Goal: Obtain resource: Obtain resource

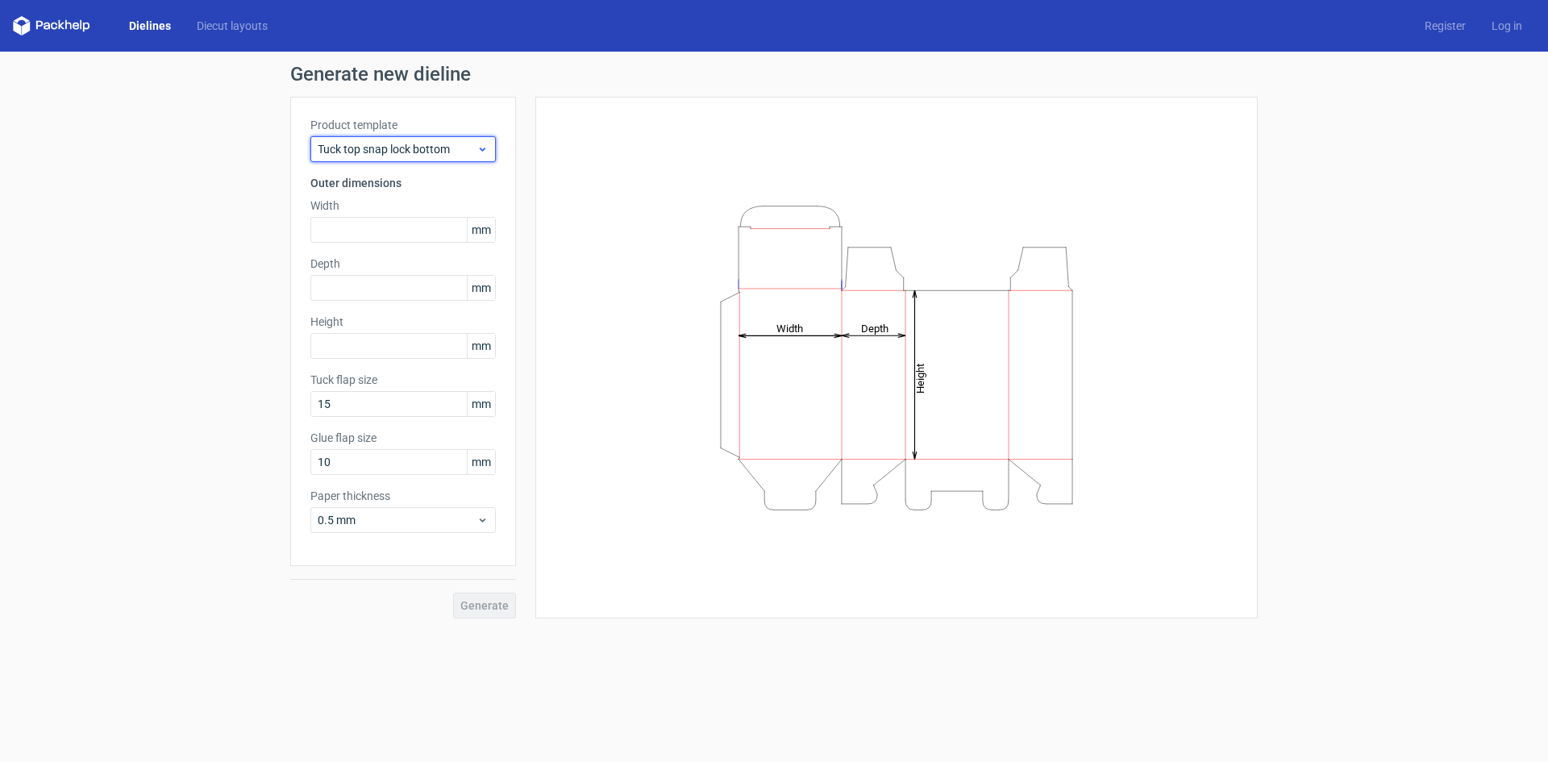
click at [414, 140] on div "Tuck top snap lock bottom" at bounding box center [402, 149] width 185 height 26
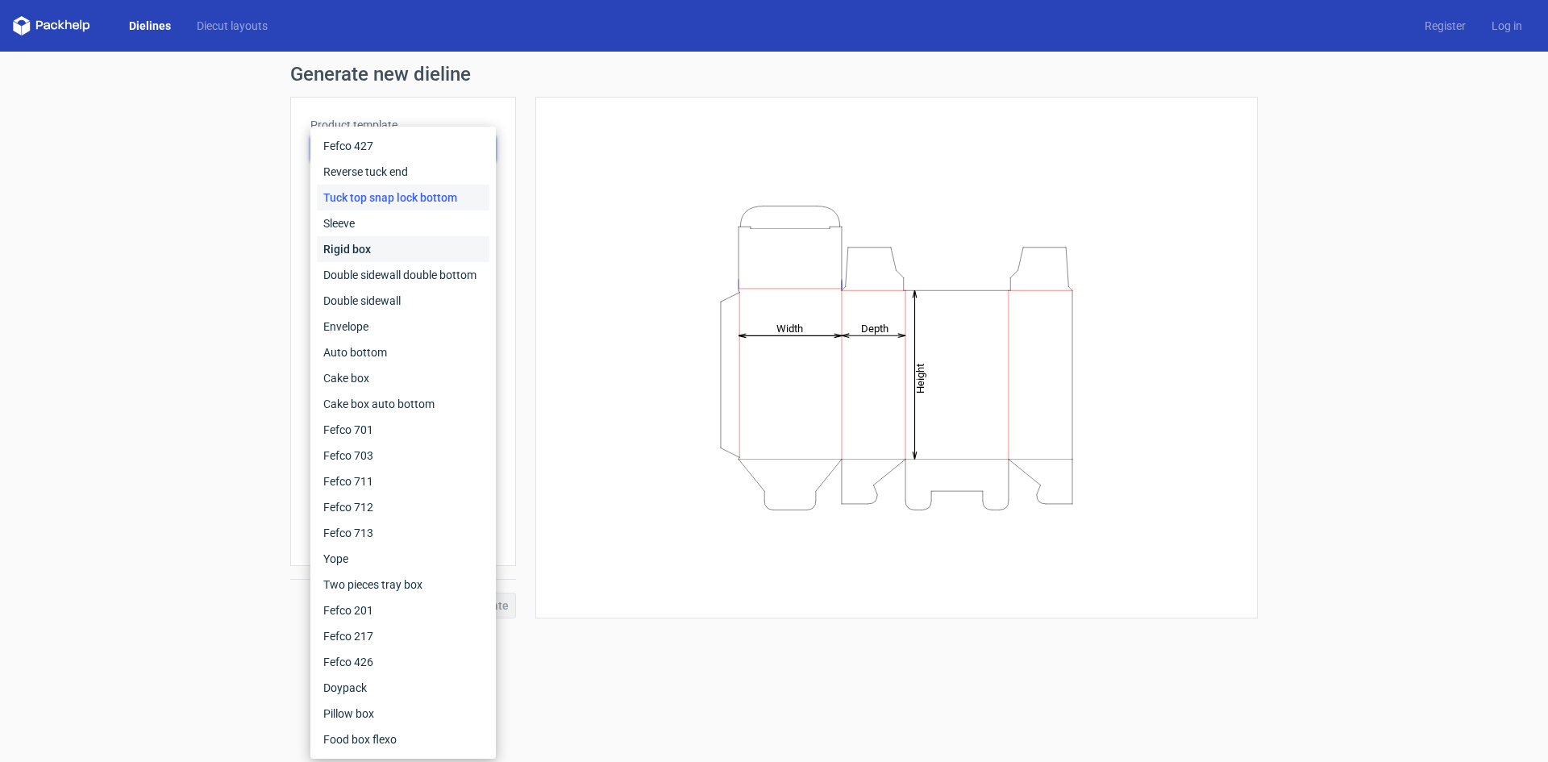
click at [373, 239] on div "Rigid box" at bounding box center [403, 249] width 173 height 26
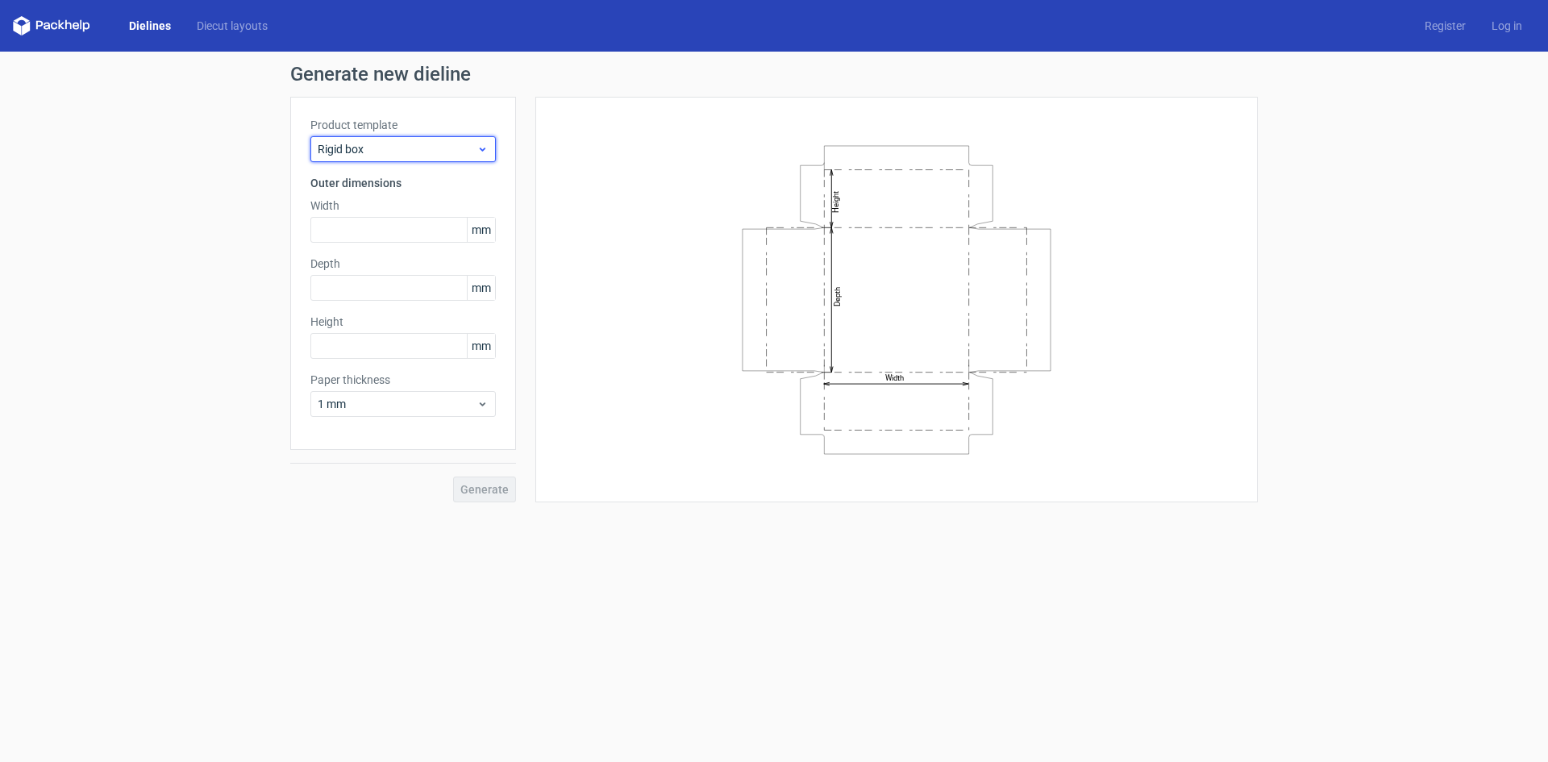
click at [411, 155] on span "Rigid box" at bounding box center [397, 149] width 159 height 16
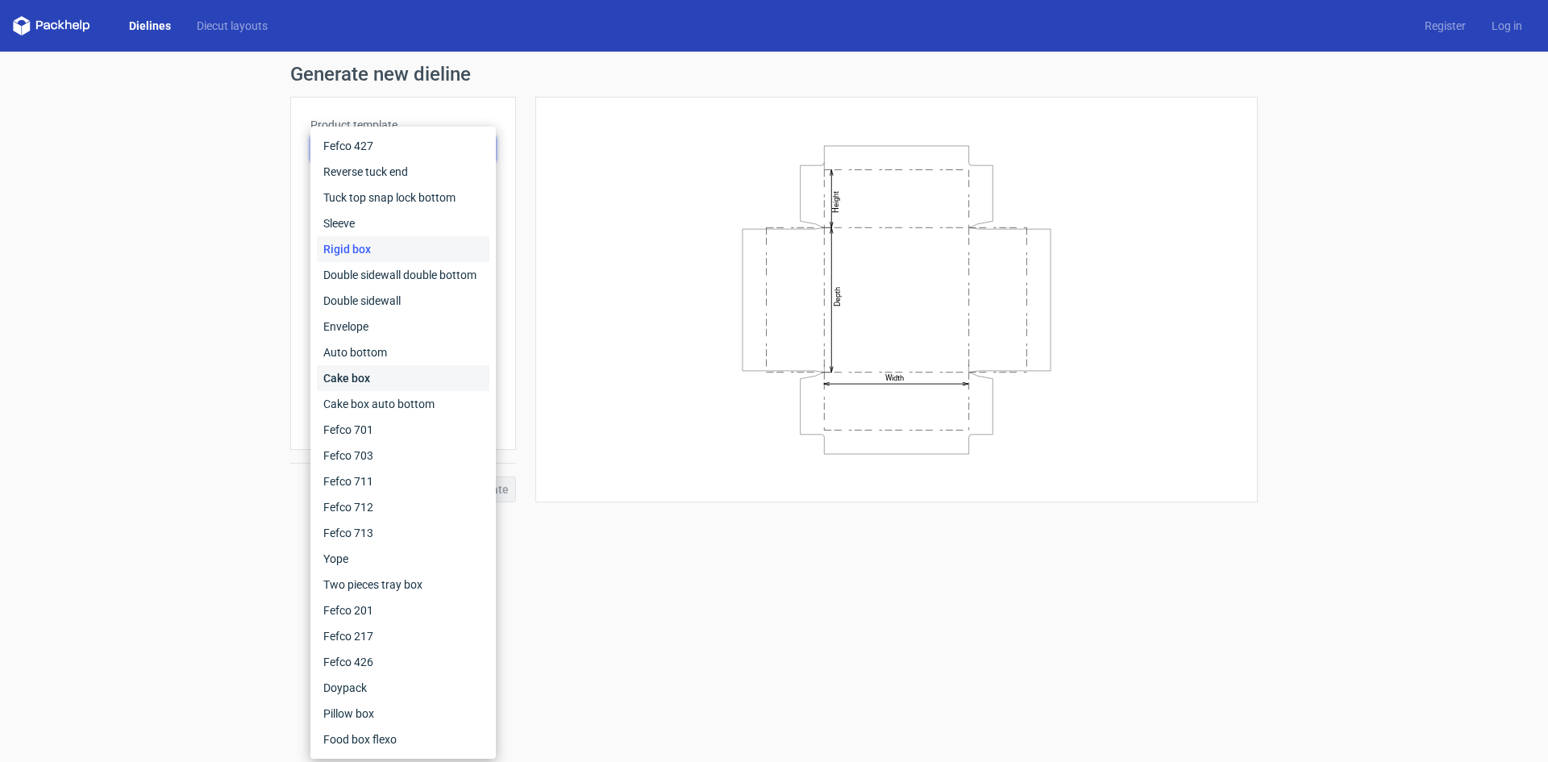
click at [381, 370] on div "Cake box" at bounding box center [403, 378] width 173 height 26
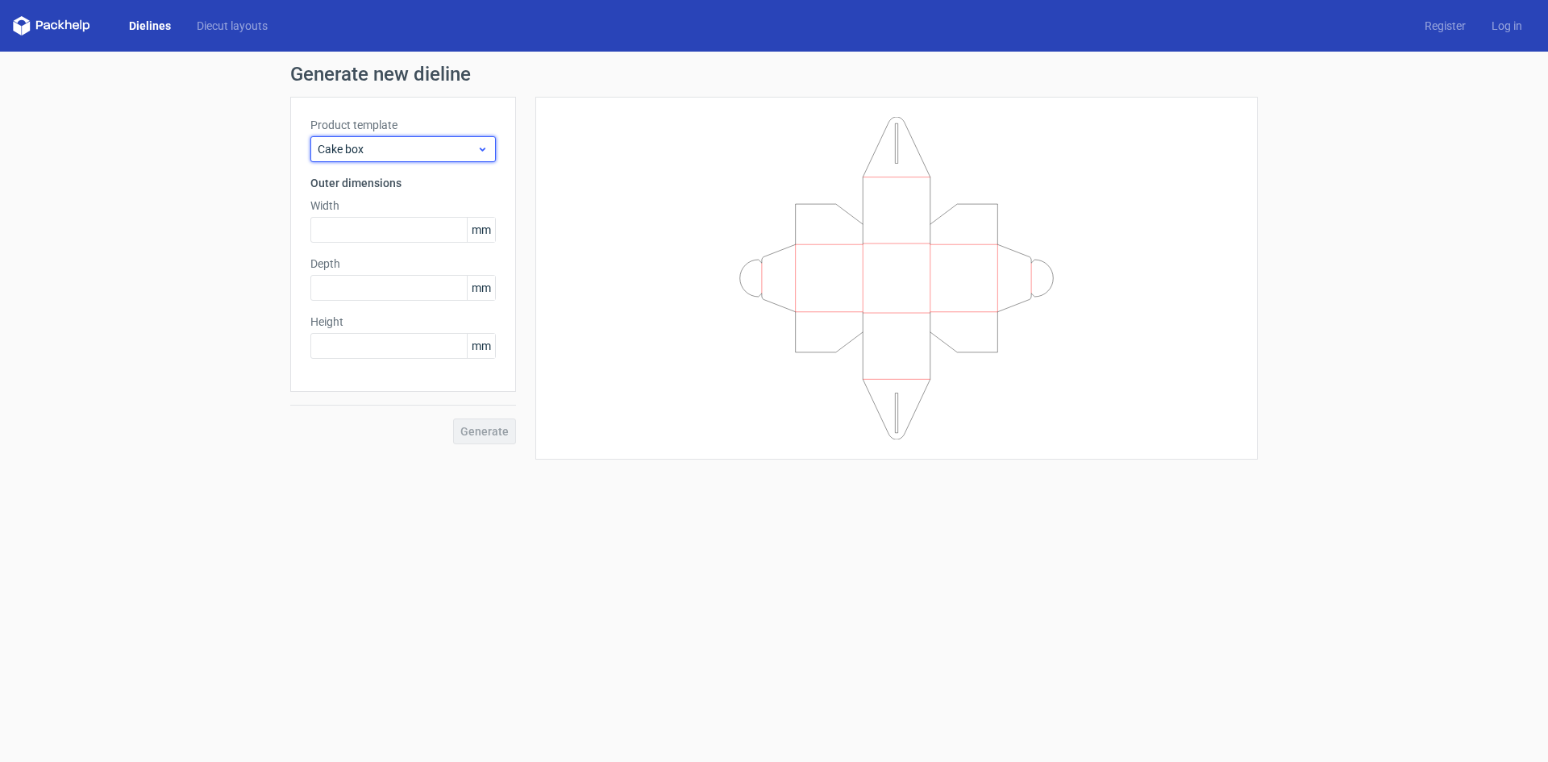
click at [389, 152] on span "Cake box" at bounding box center [397, 149] width 159 height 16
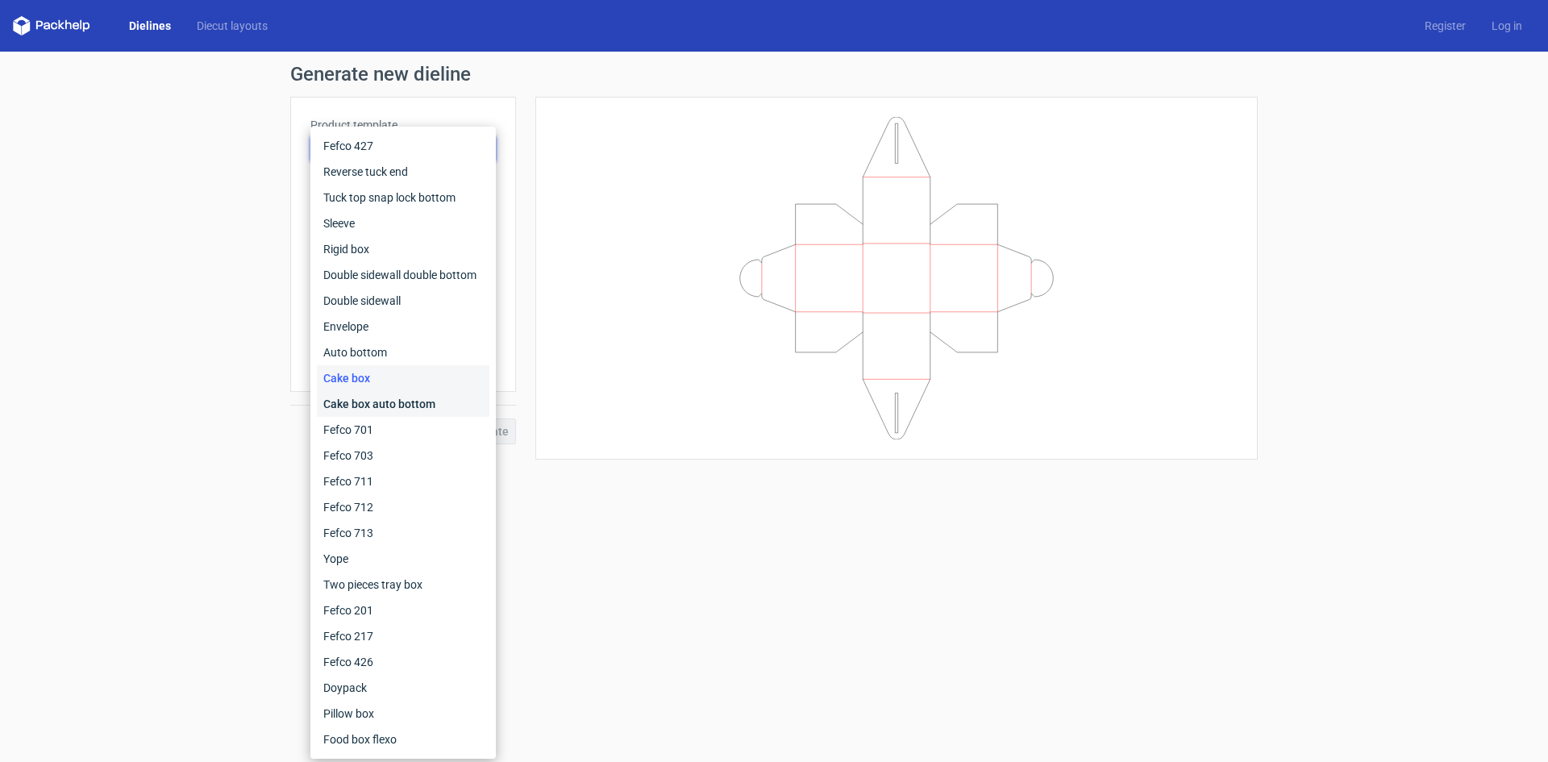
click at [369, 405] on div "Cake box auto bottom" at bounding box center [403, 404] width 173 height 26
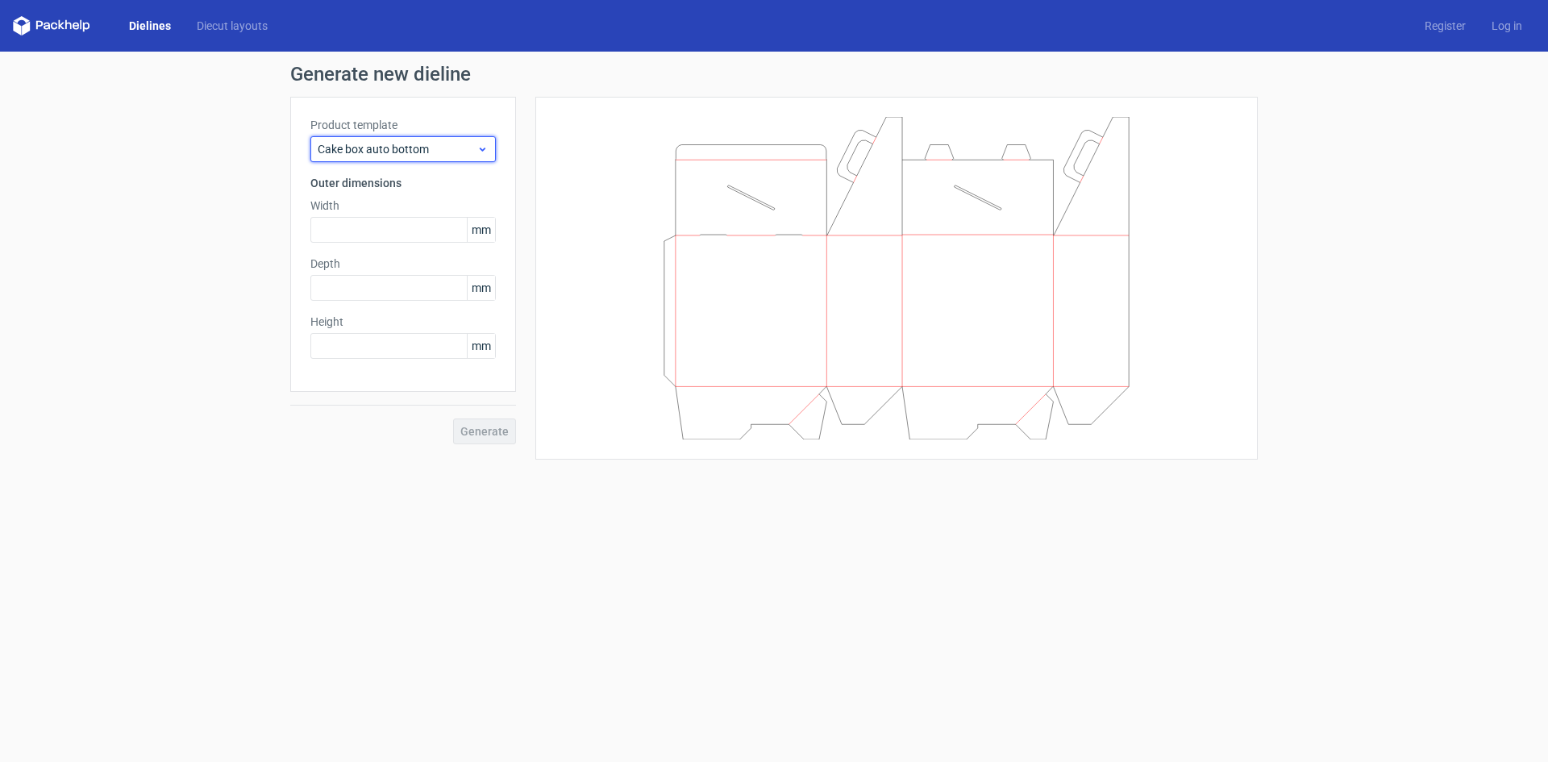
click at [398, 143] on span "Cake box auto bottom" at bounding box center [397, 149] width 159 height 16
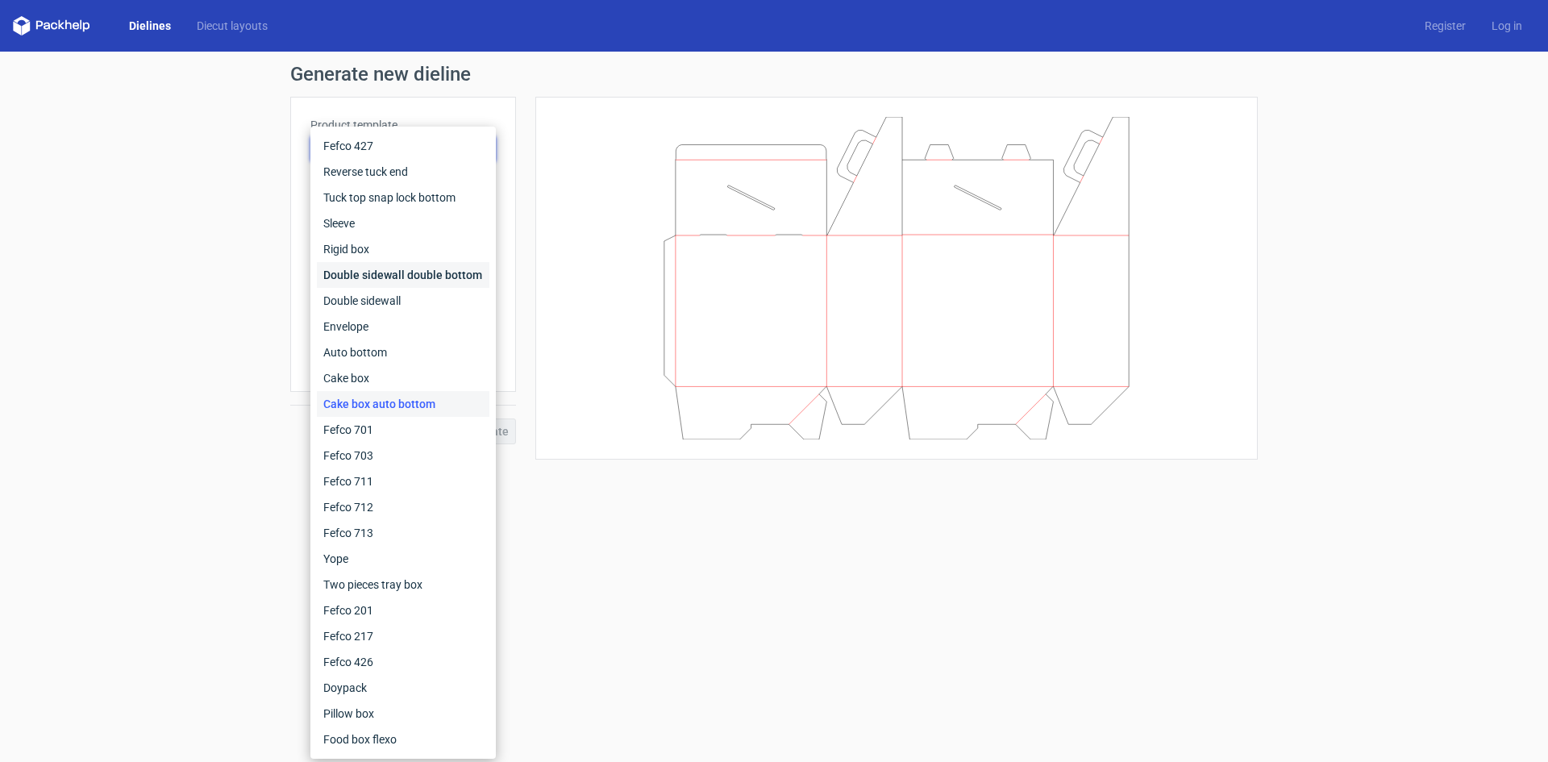
click at [377, 278] on div "Double sidewall double bottom" at bounding box center [403, 275] width 173 height 26
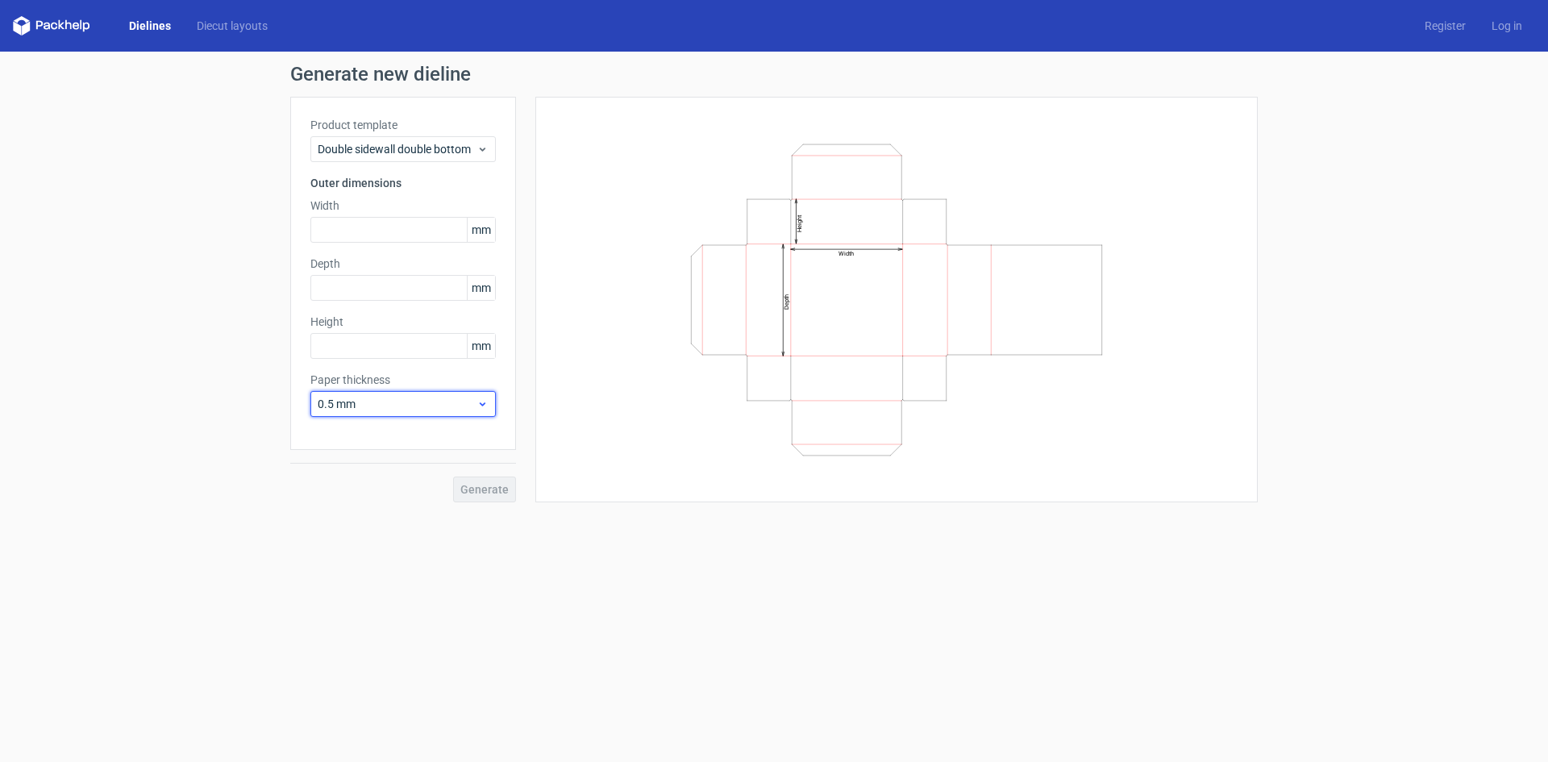
click at [385, 414] on div "0.5 mm" at bounding box center [402, 404] width 185 height 26
click at [382, 149] on span "Double sidewall double bottom" at bounding box center [397, 149] width 159 height 16
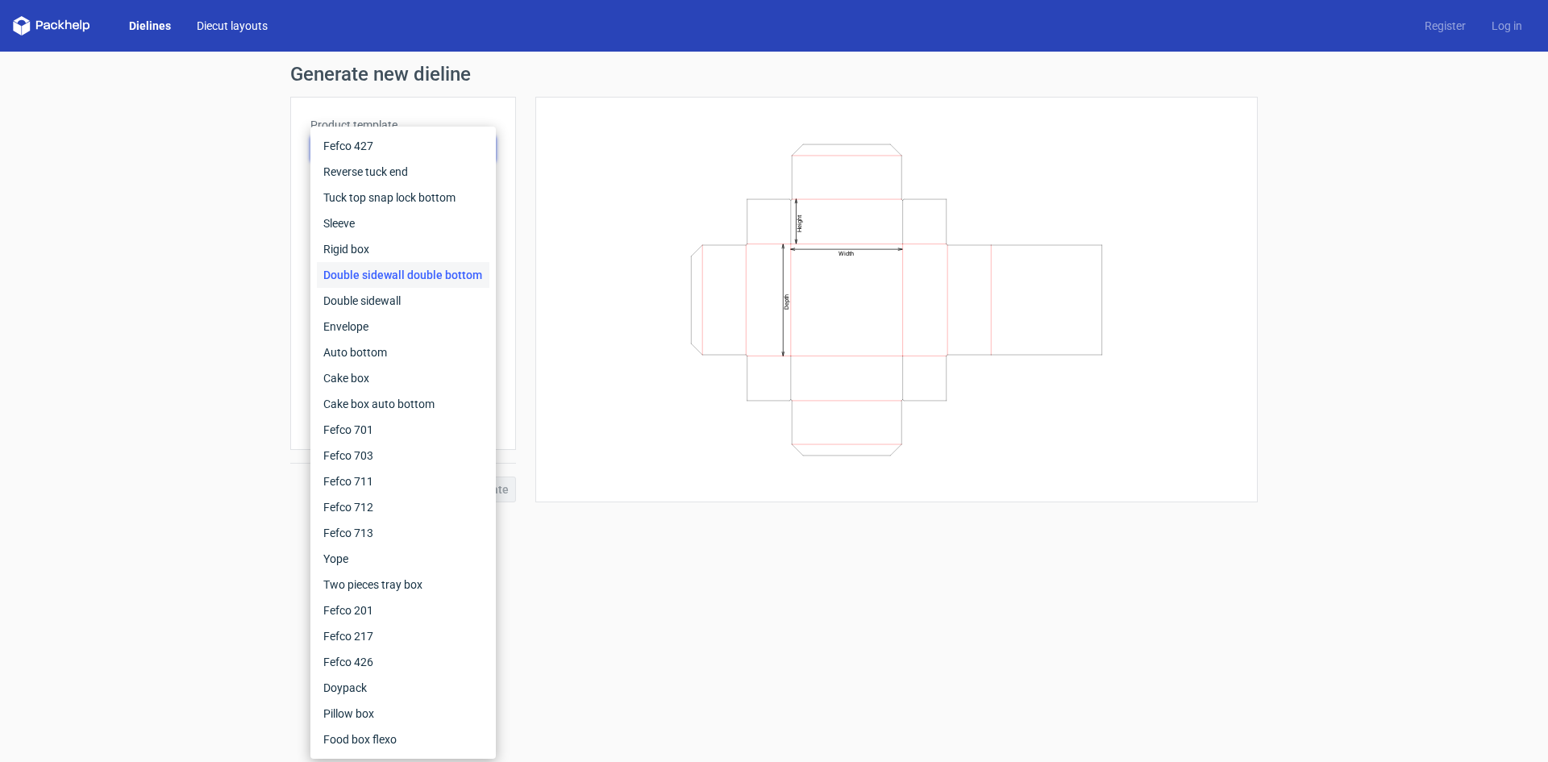
click at [251, 27] on link "Diecut layouts" at bounding box center [232, 26] width 97 height 16
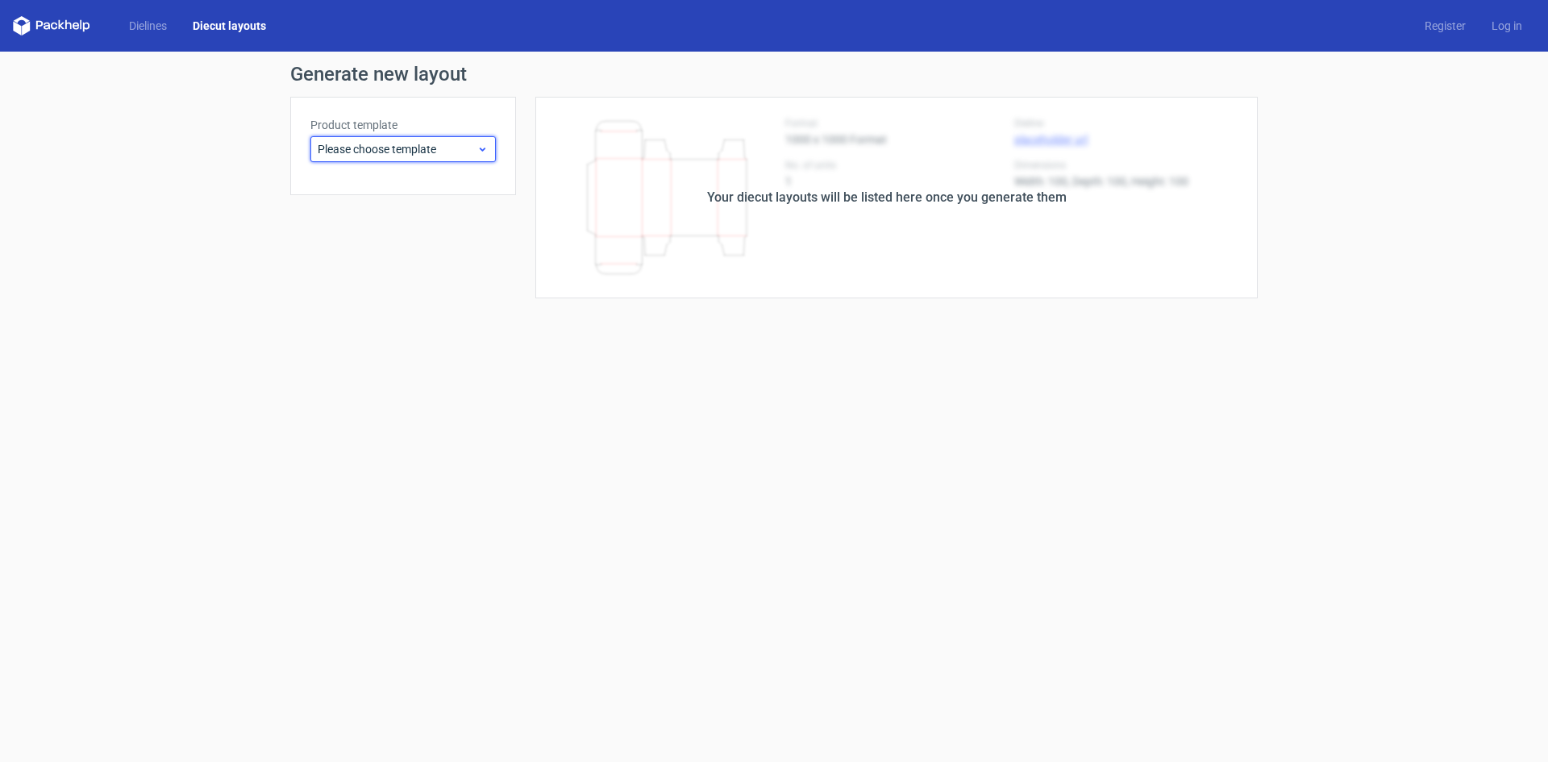
click at [414, 141] on span "Please choose template" at bounding box center [397, 149] width 159 height 16
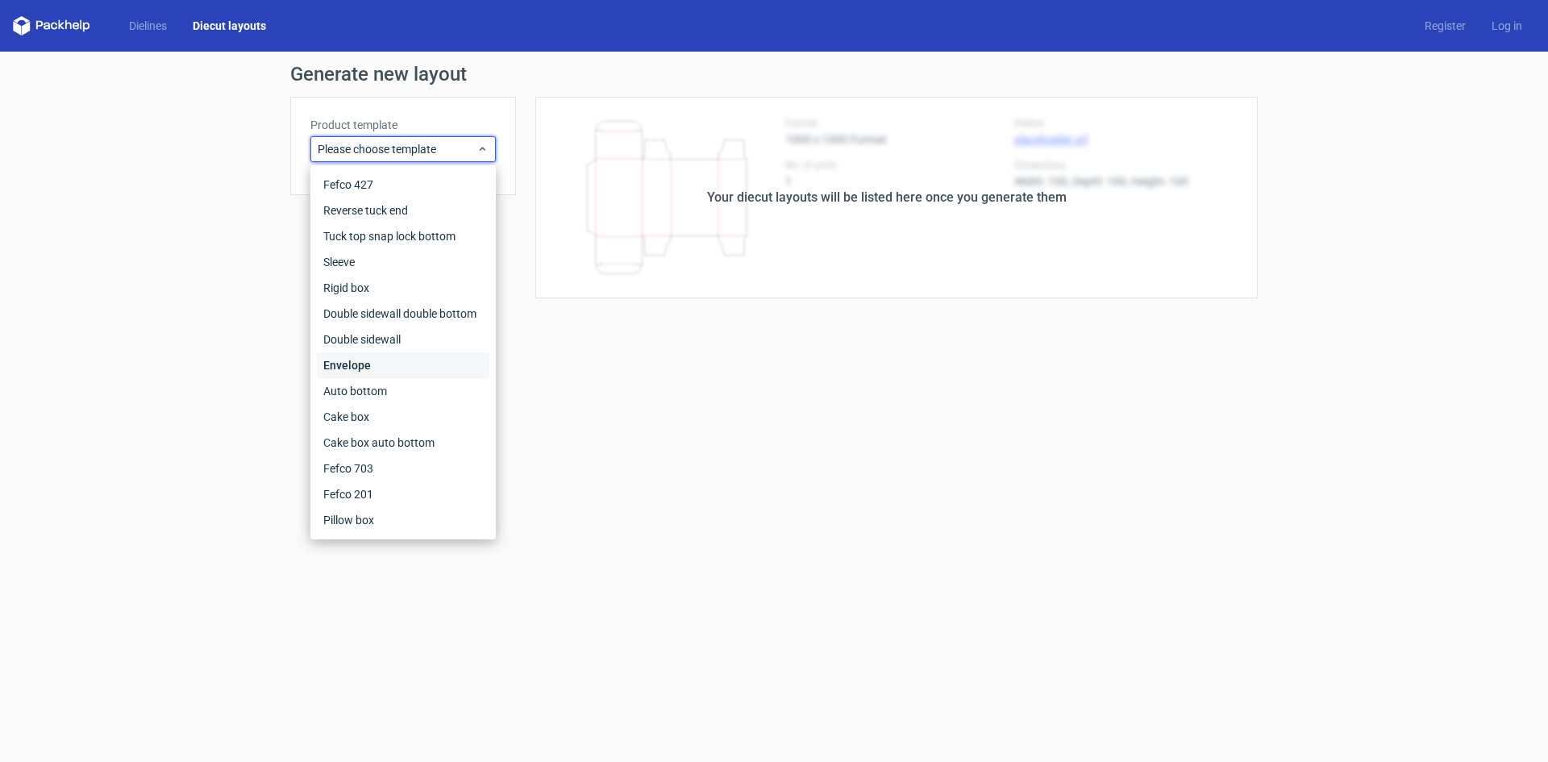
click at [377, 361] on div "Envelope" at bounding box center [403, 365] width 173 height 26
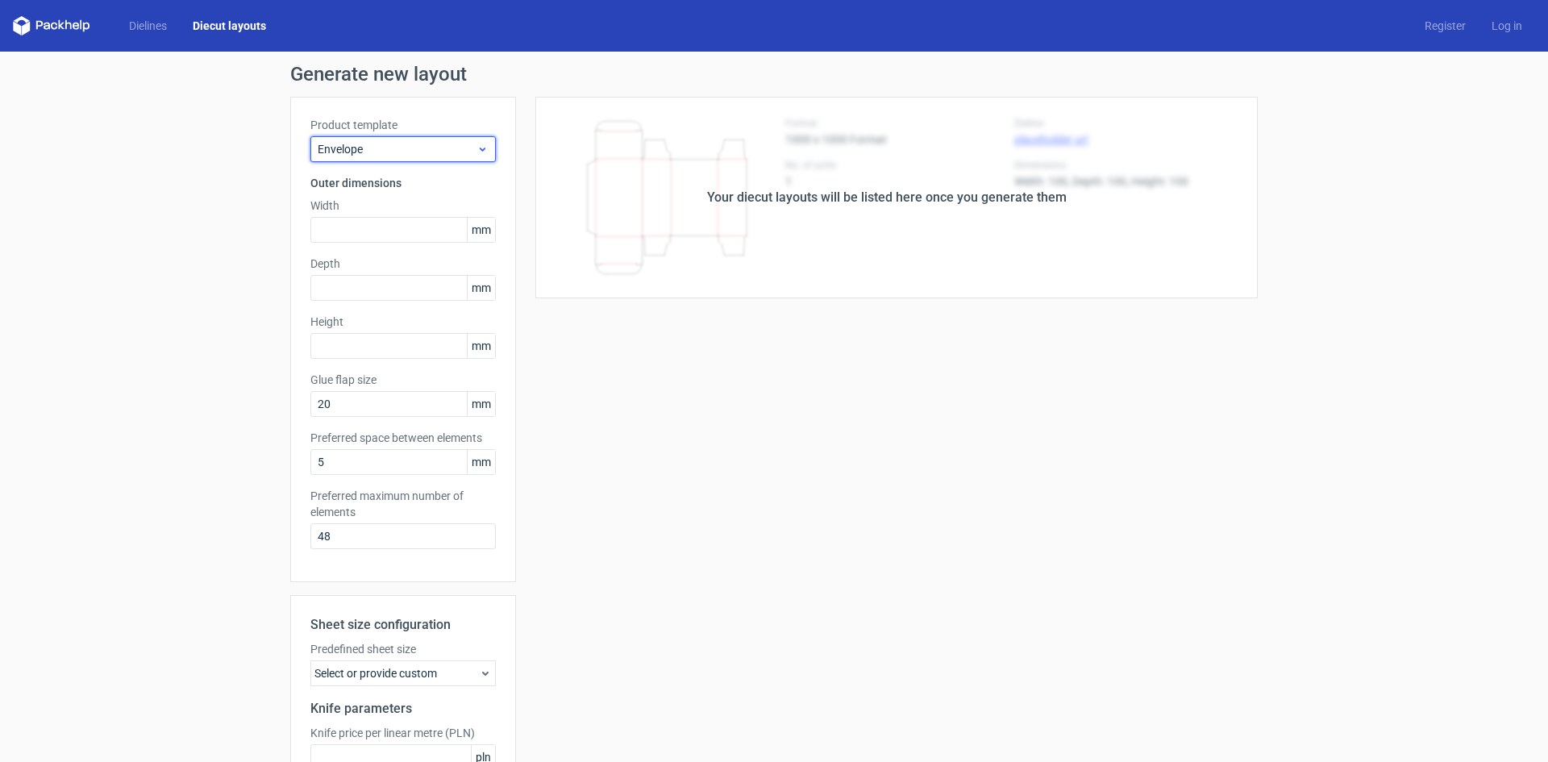
click at [323, 144] on span "Envelope" at bounding box center [397, 149] width 159 height 16
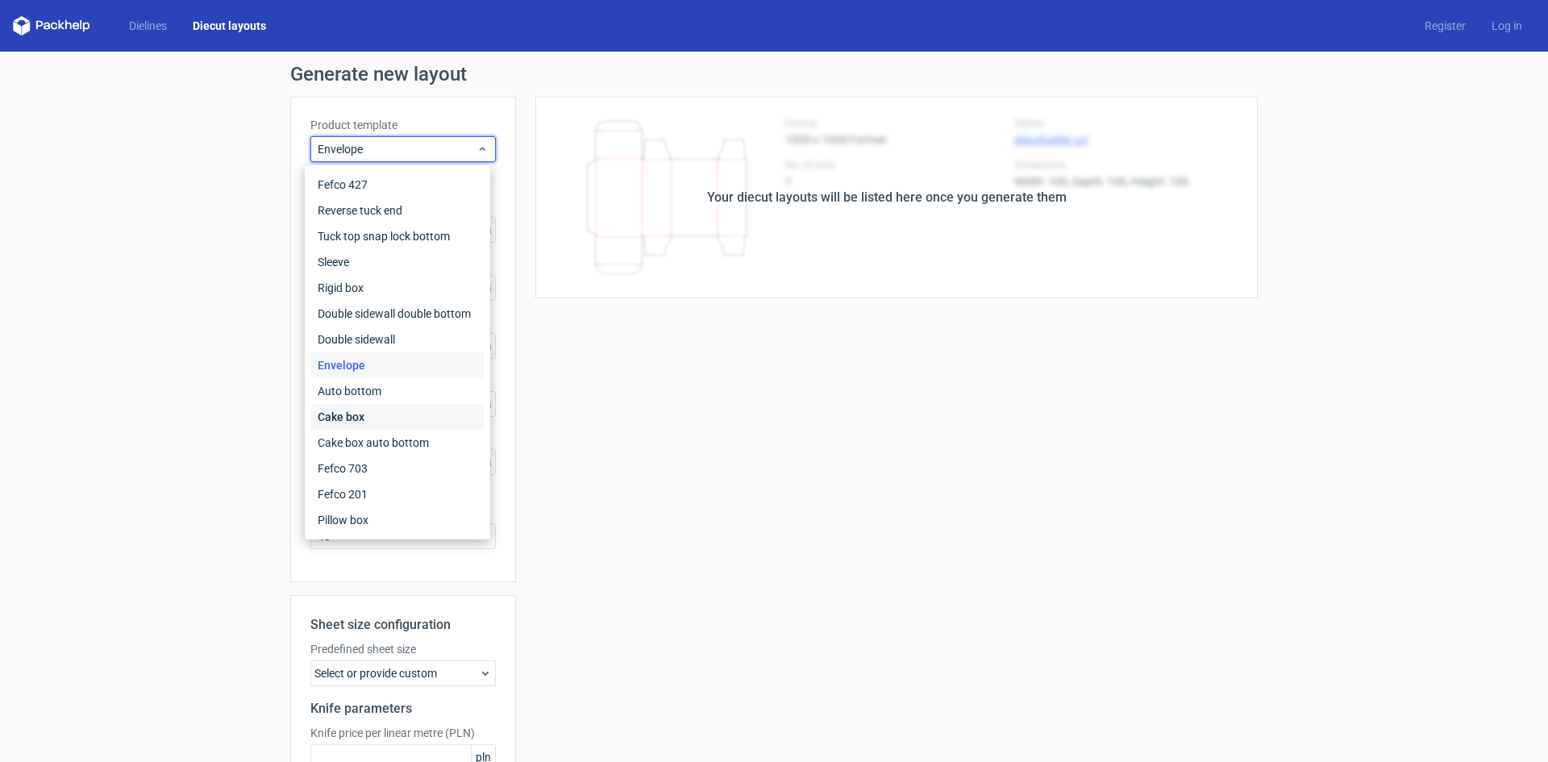
click at [348, 413] on div "Cake box" at bounding box center [397, 417] width 173 height 26
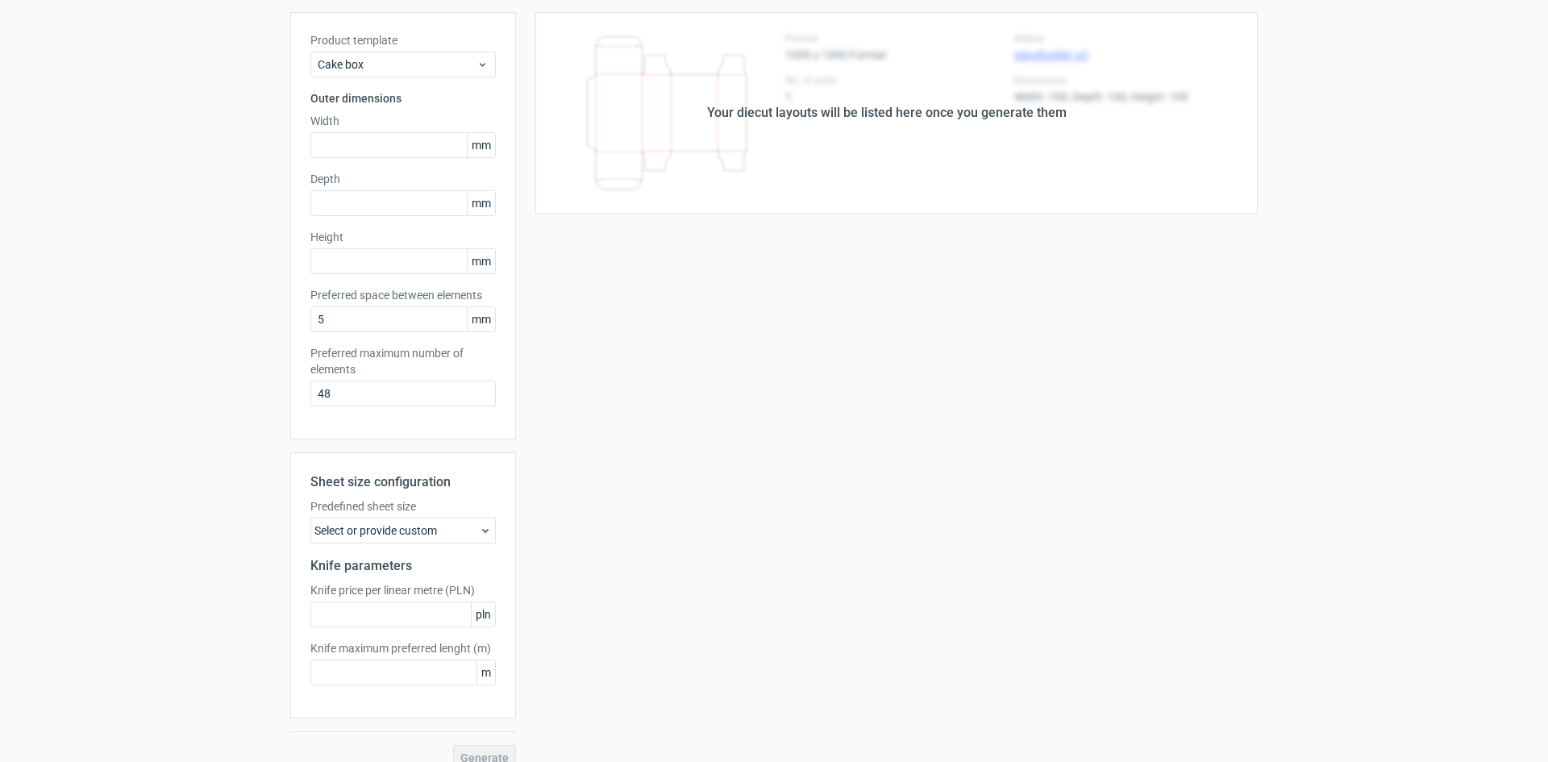
scroll to position [106, 0]
